Goal: Navigation & Orientation: Find specific page/section

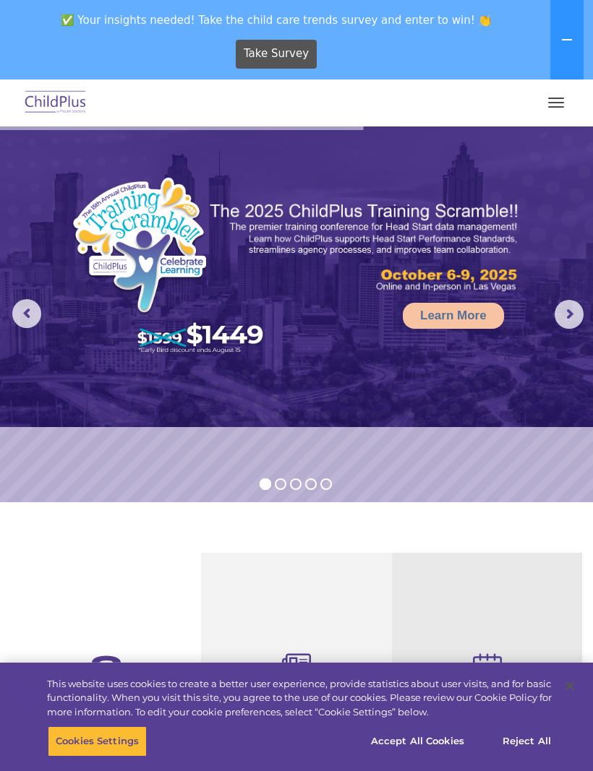
select select "MEDIUM"
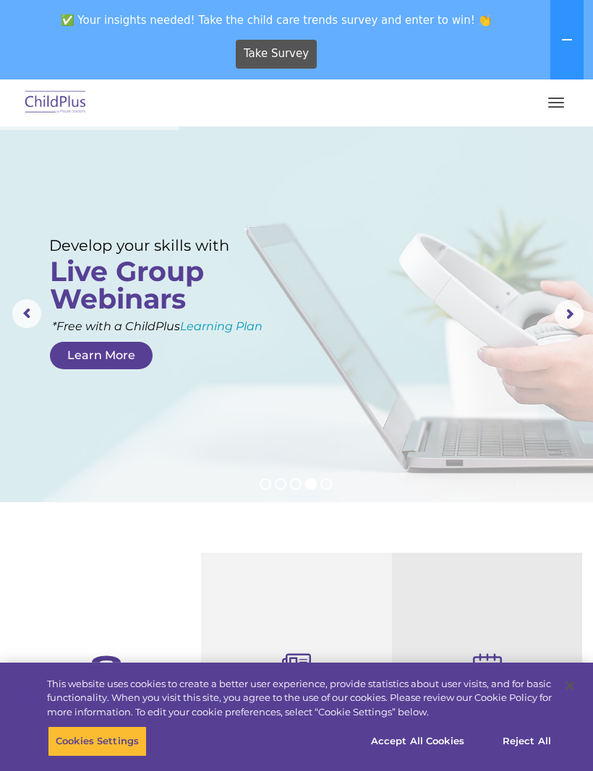
click at [559, 101] on button "button" at bounding box center [556, 102] width 30 height 23
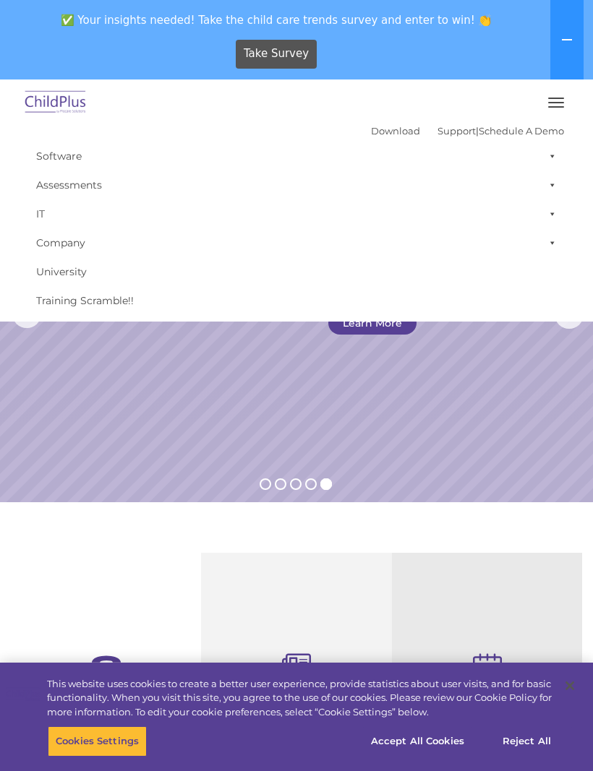
click at [556, 87] on div at bounding box center [296, 102] width 535 height 35
click at [554, 103] on button "button" at bounding box center [556, 102] width 30 height 23
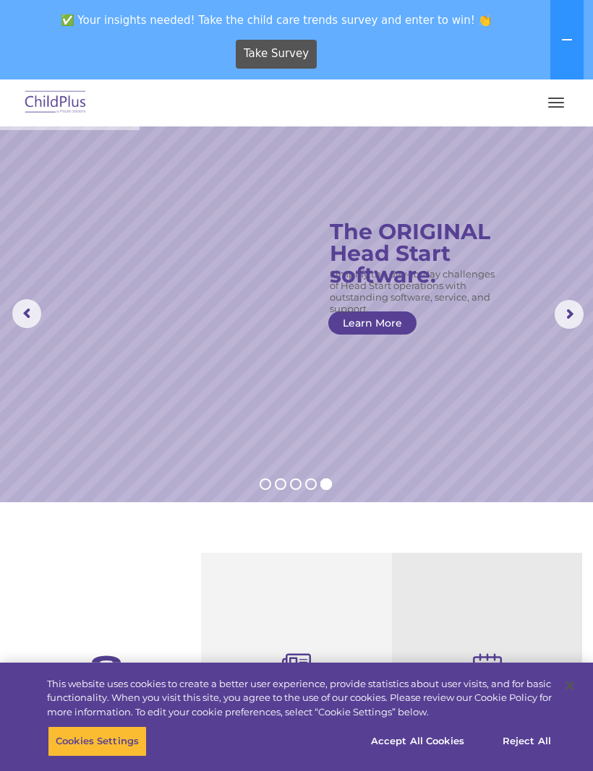
click at [557, 110] on button "button" at bounding box center [556, 102] width 30 height 23
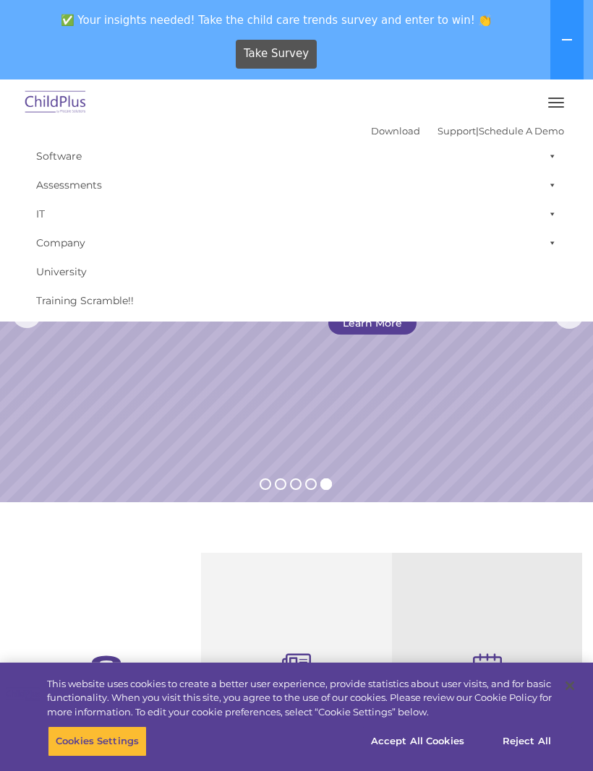
click at [550, 236] on span at bounding box center [549, 242] width 14 height 29
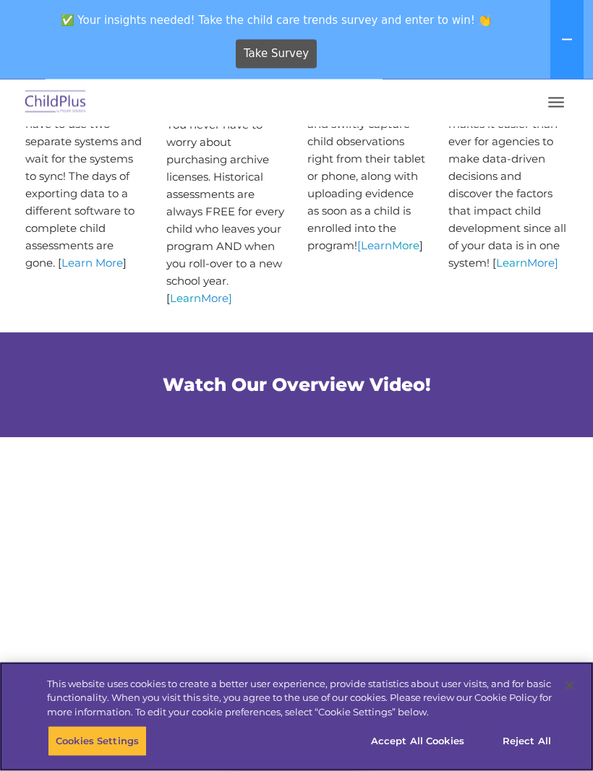
scroll to position [735, 0]
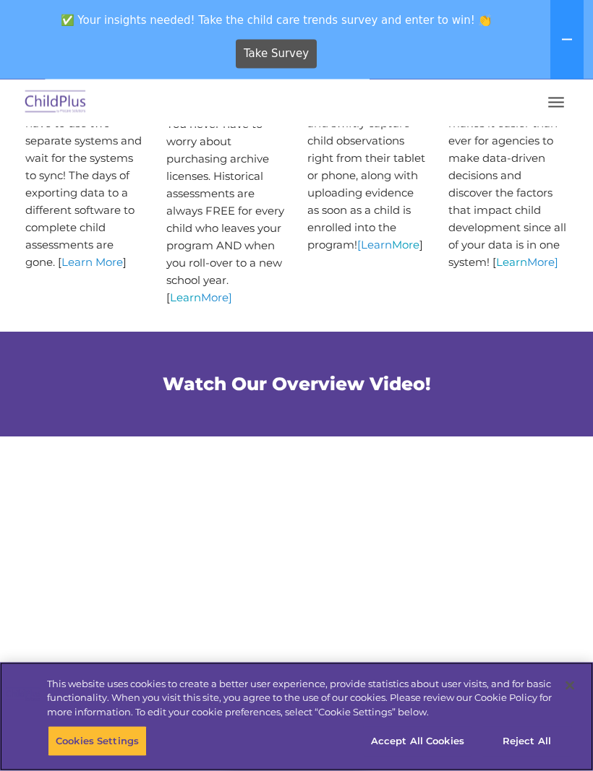
click at [405, 757] on button "Accept All Cookies" at bounding box center [417, 742] width 109 height 30
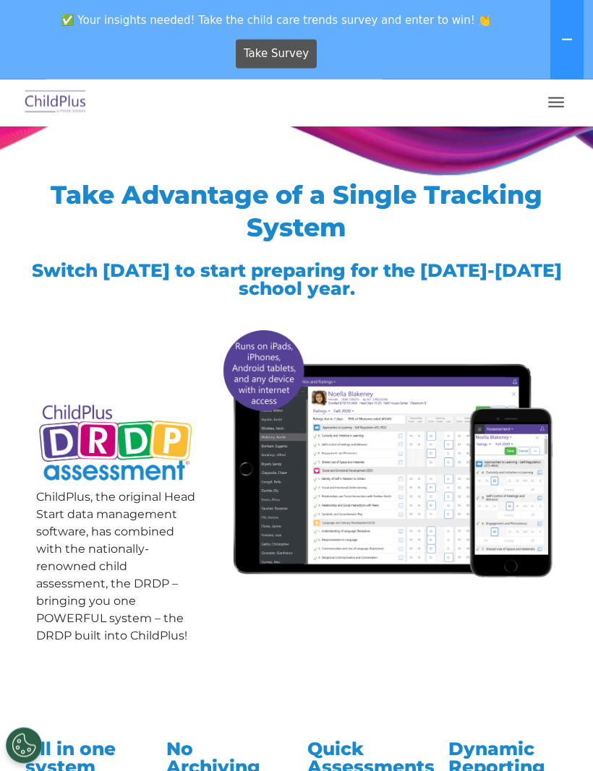
scroll to position [0, 0]
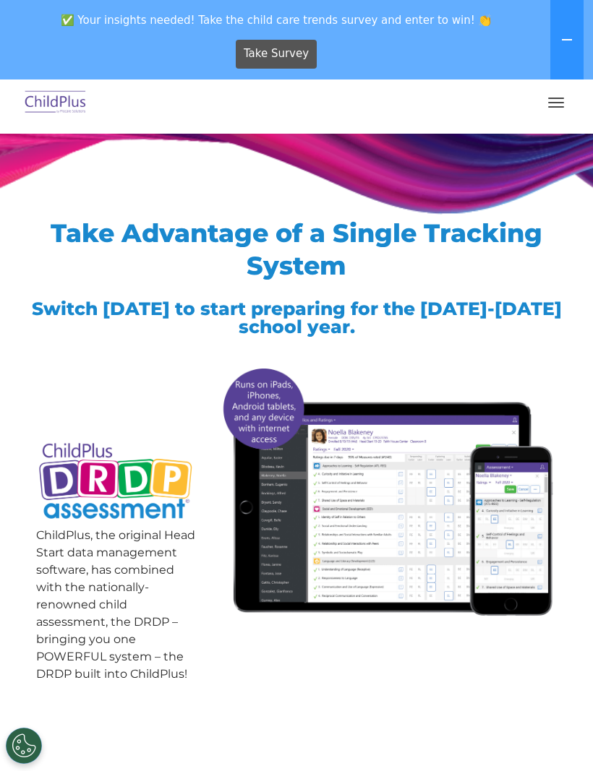
click at [582, 100] on nav "Download Support | Schedule A Demo  MENU MENU Software ChildPlus: The original…" at bounding box center [296, 103] width 593 height 47
click at [559, 108] on button "button" at bounding box center [556, 102] width 30 height 23
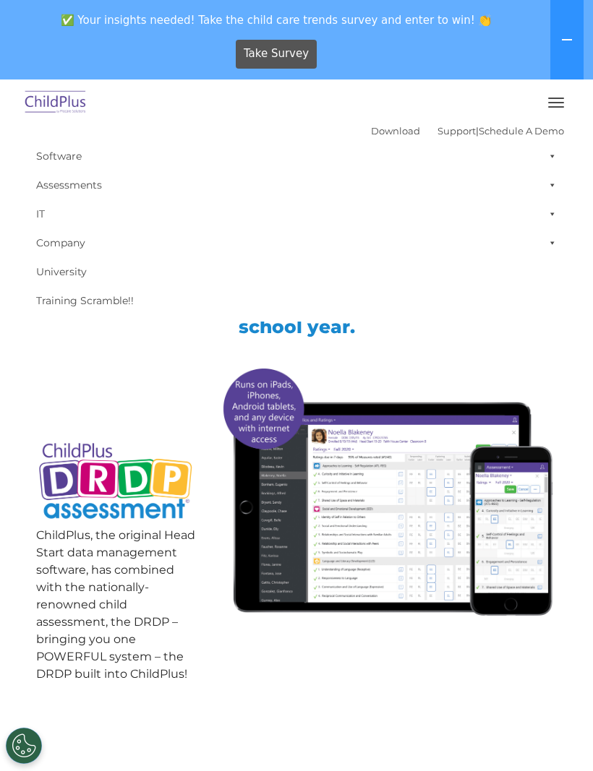
click at [554, 157] on span at bounding box center [549, 156] width 14 height 29
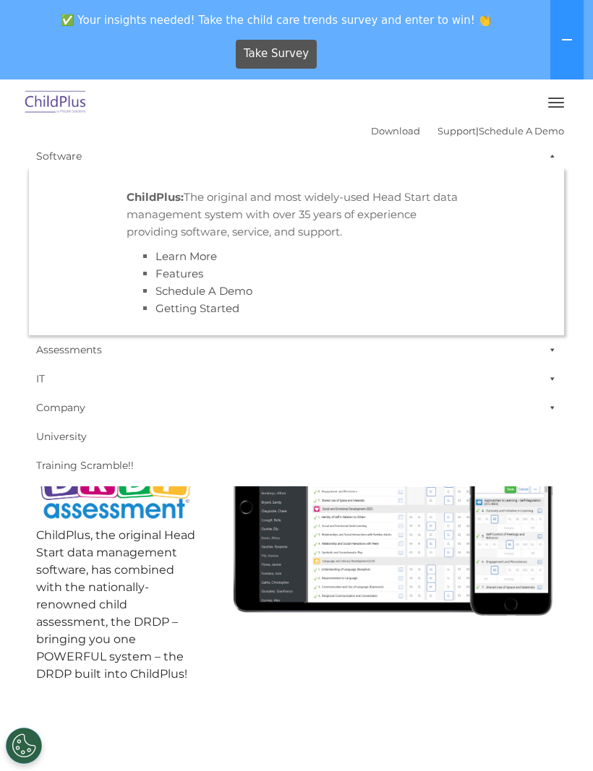
click at [548, 155] on span at bounding box center [549, 156] width 14 height 29
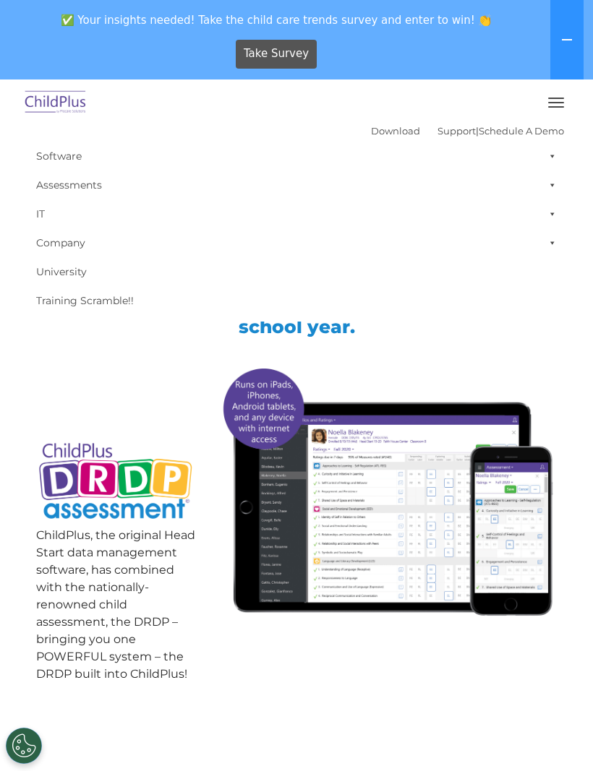
click at [551, 154] on span at bounding box center [549, 156] width 14 height 29
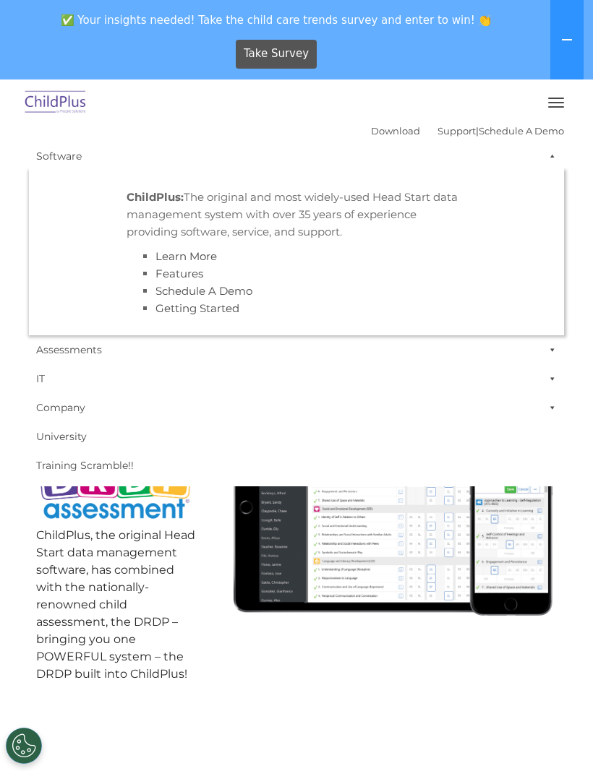
click at [548, 159] on span at bounding box center [549, 156] width 14 height 29
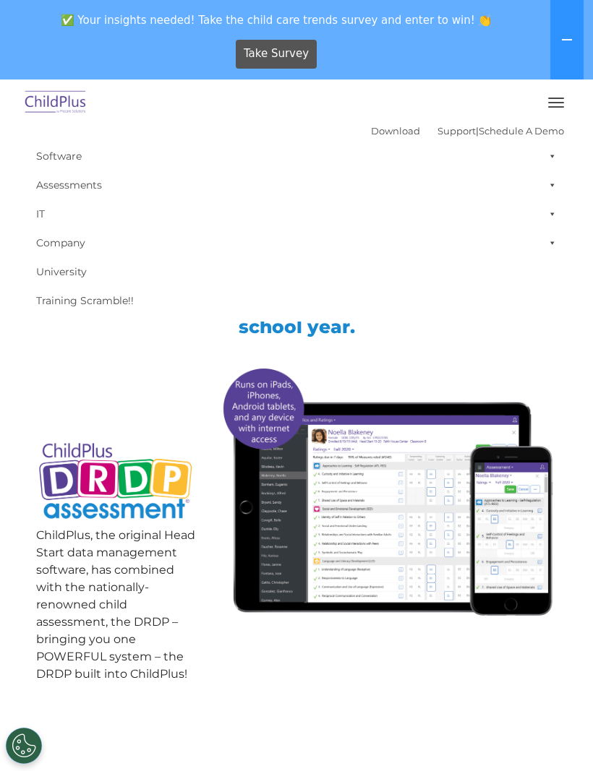
click at [551, 184] on span at bounding box center [549, 185] width 14 height 29
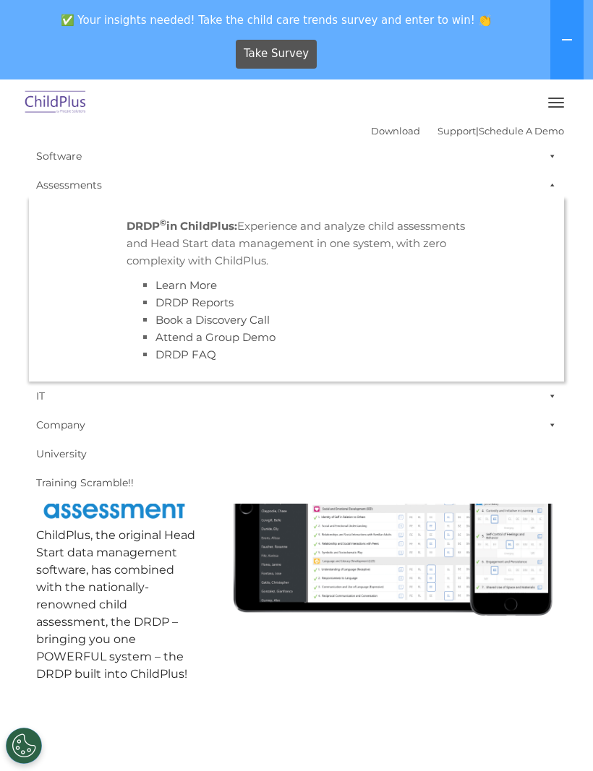
click at [555, 189] on span at bounding box center [549, 185] width 14 height 29
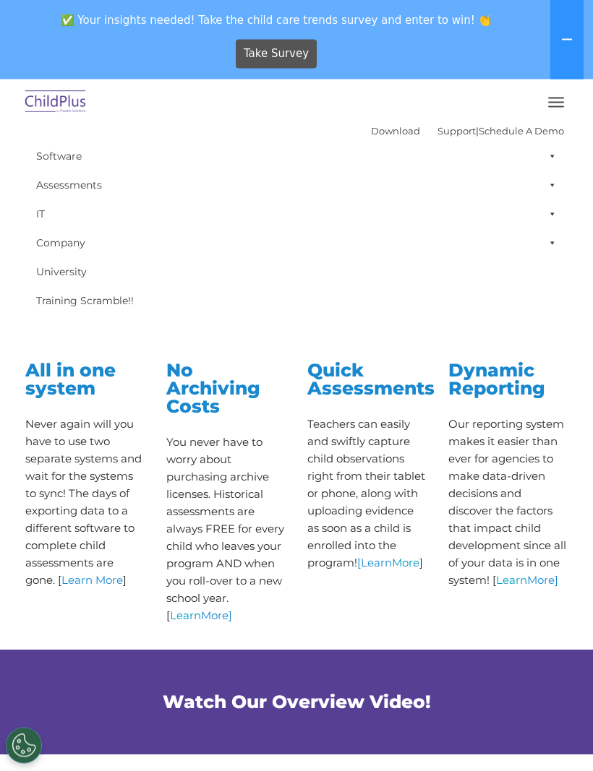
scroll to position [422, 0]
